Goal: Task Accomplishment & Management: Manage account settings

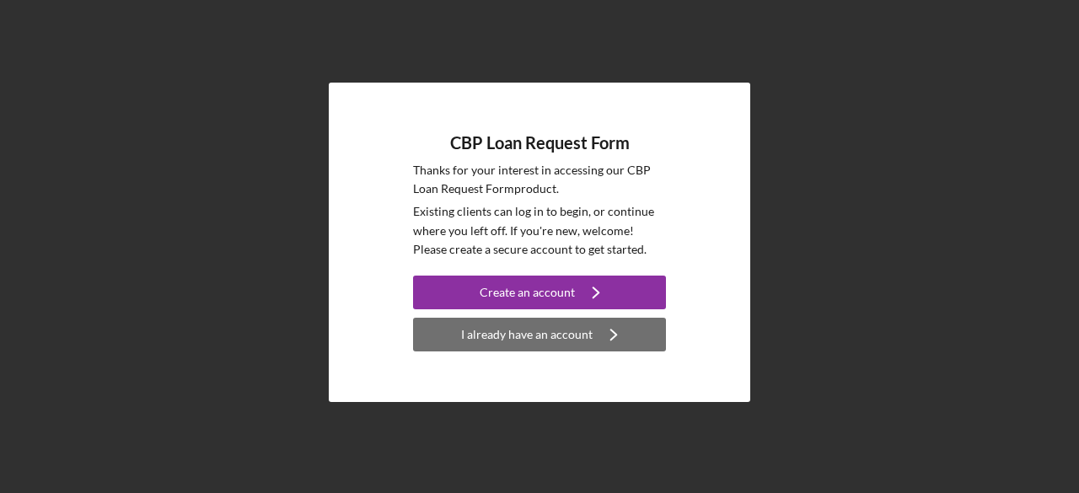
click at [578, 336] on div "I already have an account" at bounding box center [527, 335] width 132 height 34
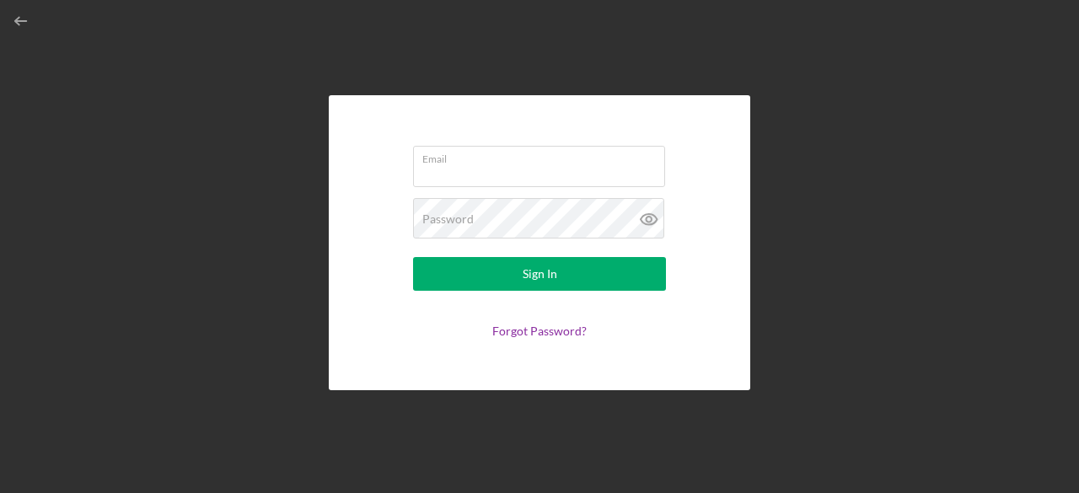
type input "[EMAIL_ADDRESS][DOMAIN_NAME]"
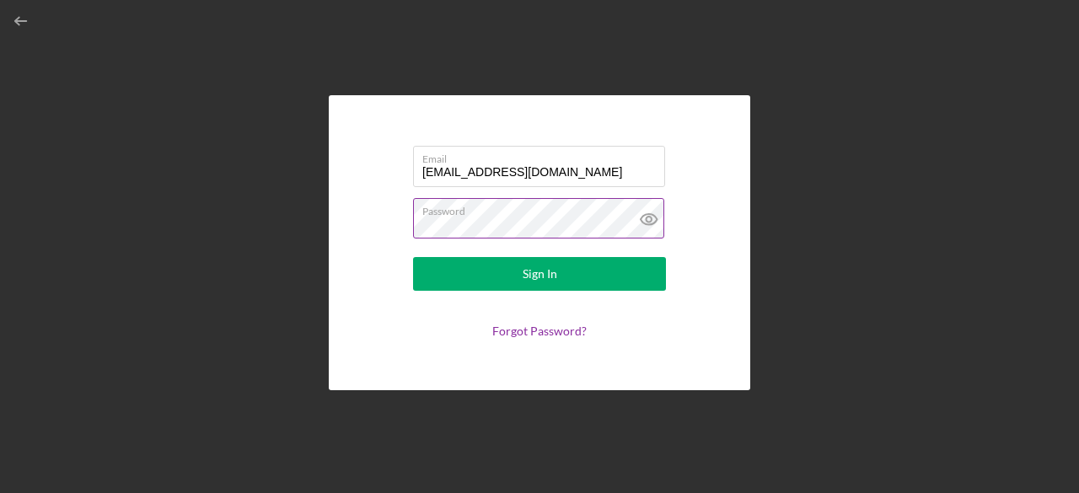
click at [653, 225] on icon at bounding box center [649, 219] width 16 height 11
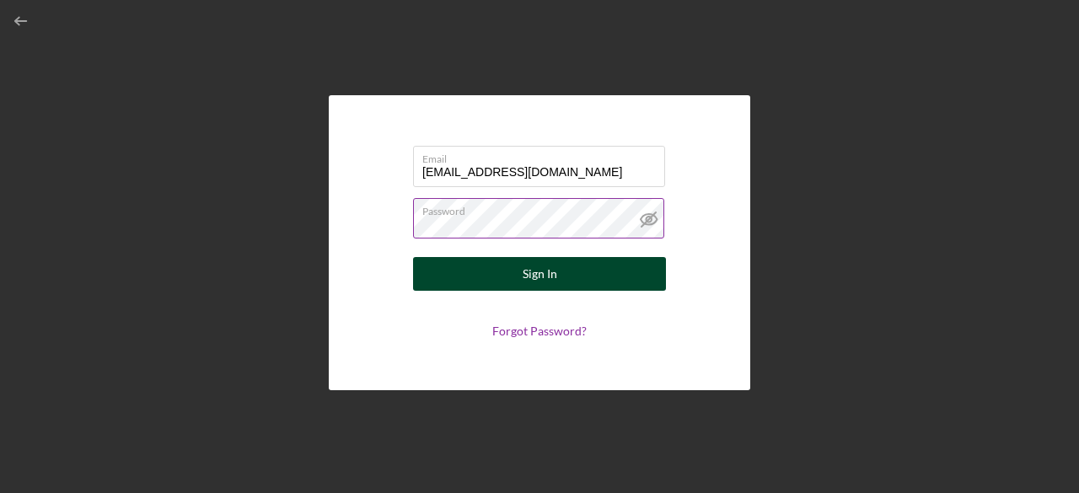
click at [553, 272] on div "Sign In" at bounding box center [540, 274] width 35 height 34
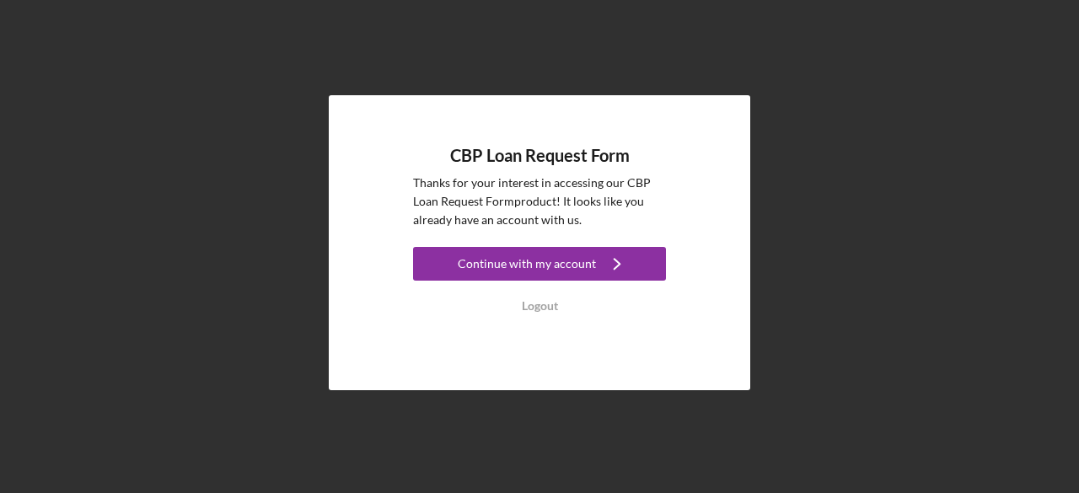
click at [489, 282] on link "Continue with my account Icon/Navigate" at bounding box center [539, 266] width 253 height 38
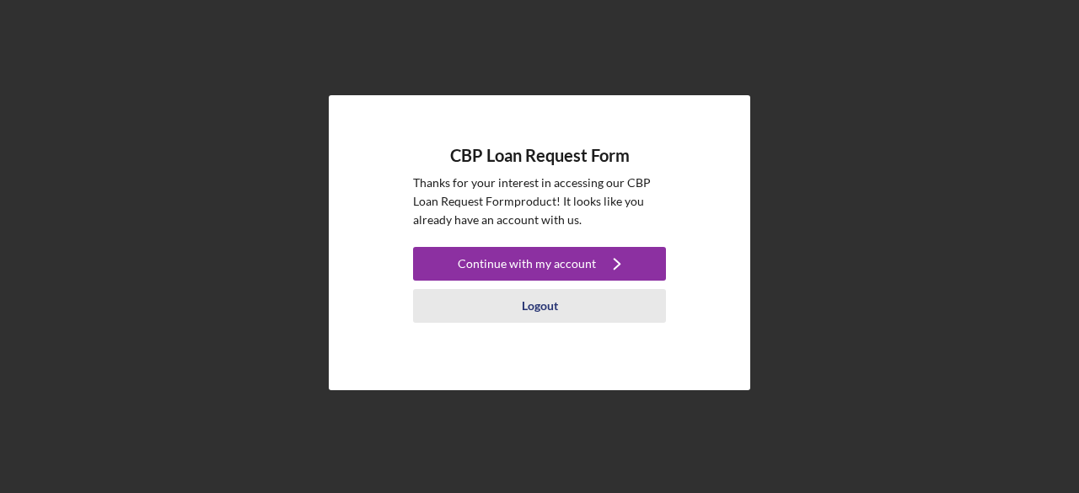
click at [533, 308] on div "Logout" at bounding box center [540, 306] width 36 height 34
